Goal: Task Accomplishment & Management: Manage account settings

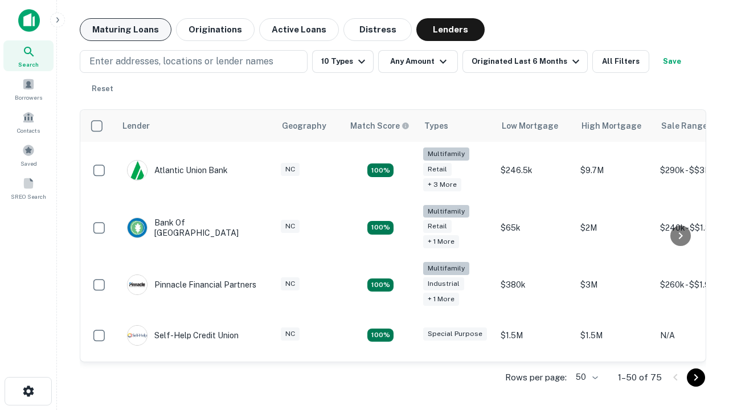
click at [125, 30] on button "Maturing Loans" at bounding box center [126, 29] width 92 height 23
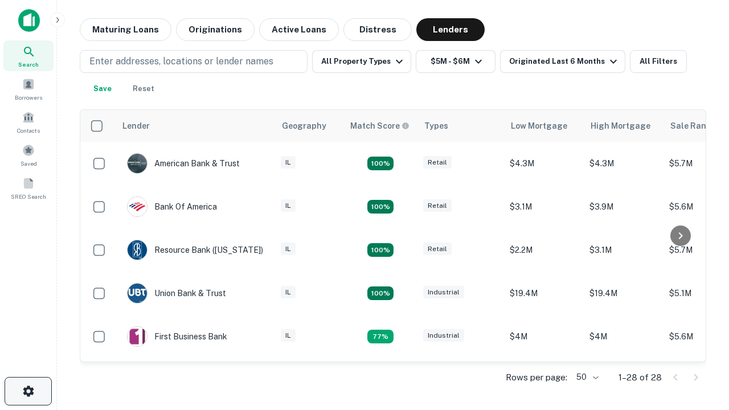
click at [28, 391] on icon "button" at bounding box center [29, 391] width 14 height 14
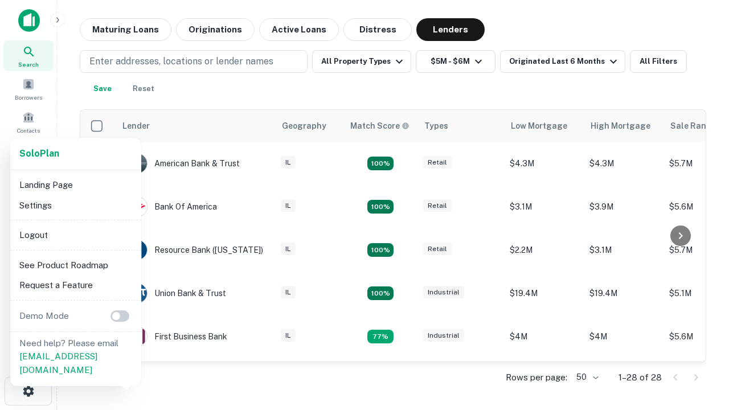
click at [75, 235] on li "Logout" at bounding box center [76, 235] width 122 height 21
